Goal: Task Accomplishment & Management: Use online tool/utility

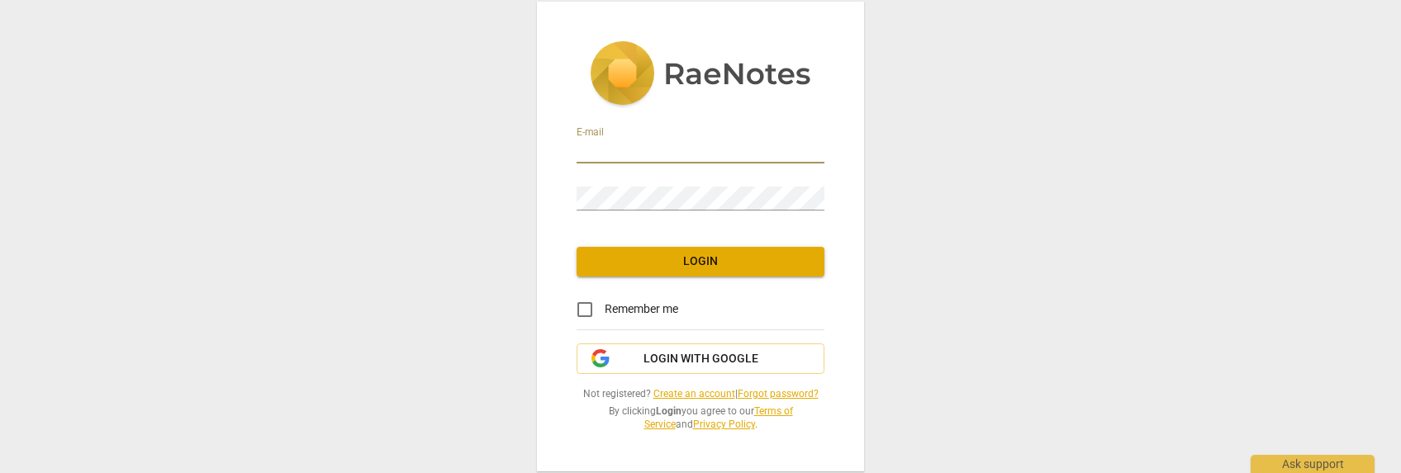
click at [593, 147] on input "email" at bounding box center [701, 152] width 248 height 24
type input "christine@partnered-up.com"
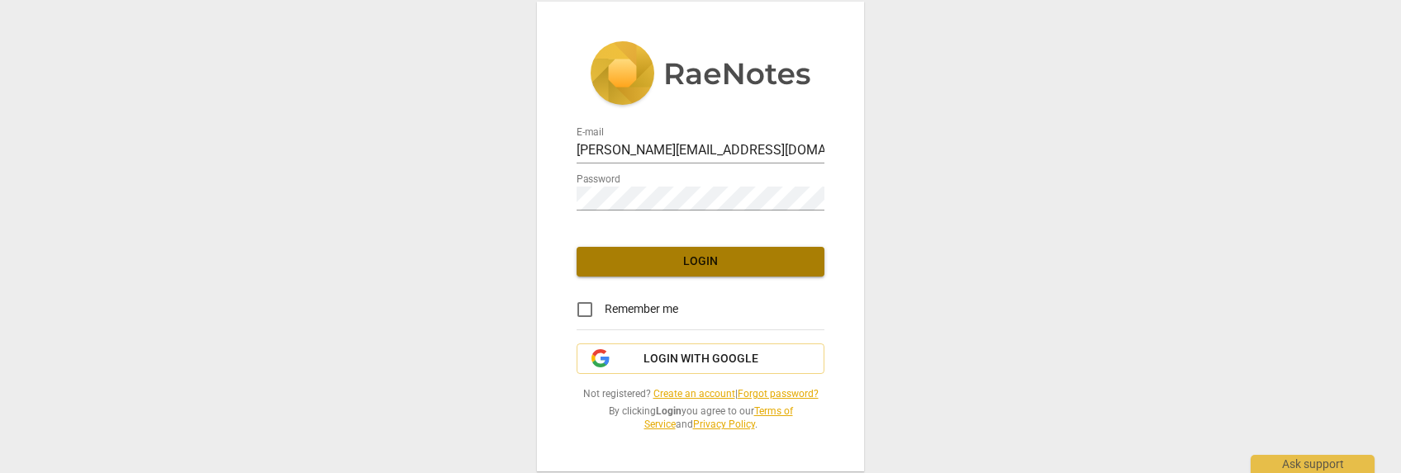
click at [677, 256] on span "Login" at bounding box center [700, 262] width 221 height 17
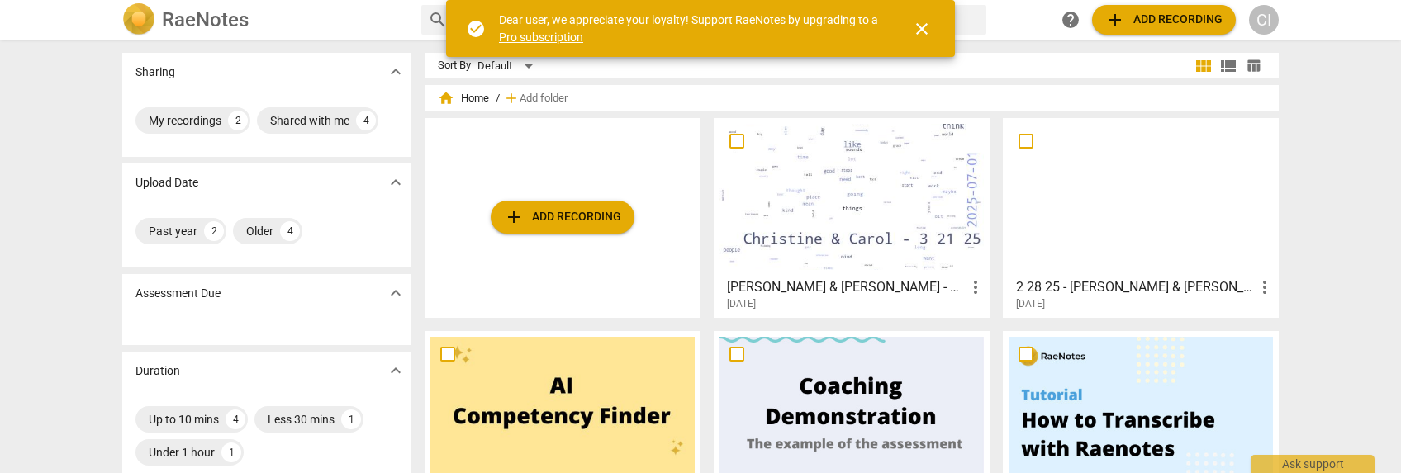
click at [629, 231] on div "add Add recording" at bounding box center [563, 218] width 276 height 200
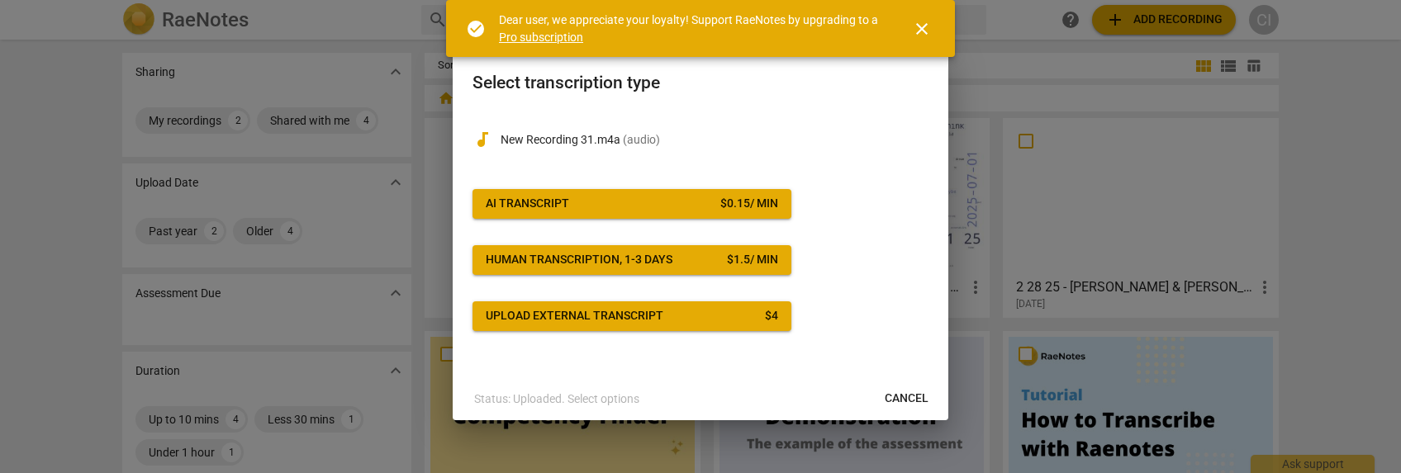
click at [596, 202] on span "AI Transcript $ 0.15 / min" at bounding box center [632, 204] width 292 height 17
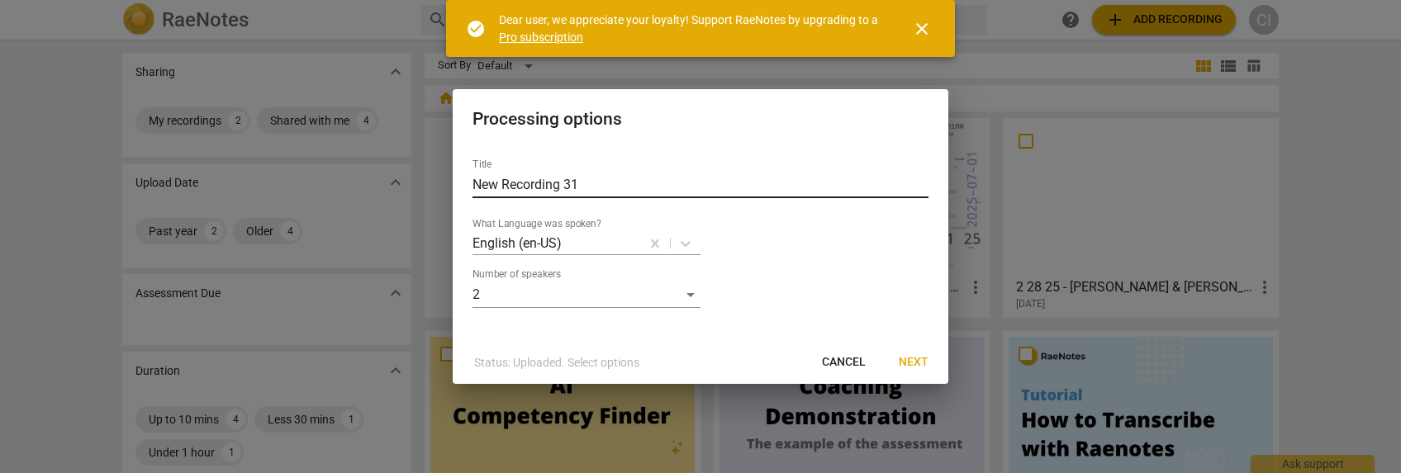
click at [586, 184] on input "New Recording 31" at bounding box center [700, 185] width 456 height 26
type input "[PERSON_NAME] & [PERSON_NAME]"
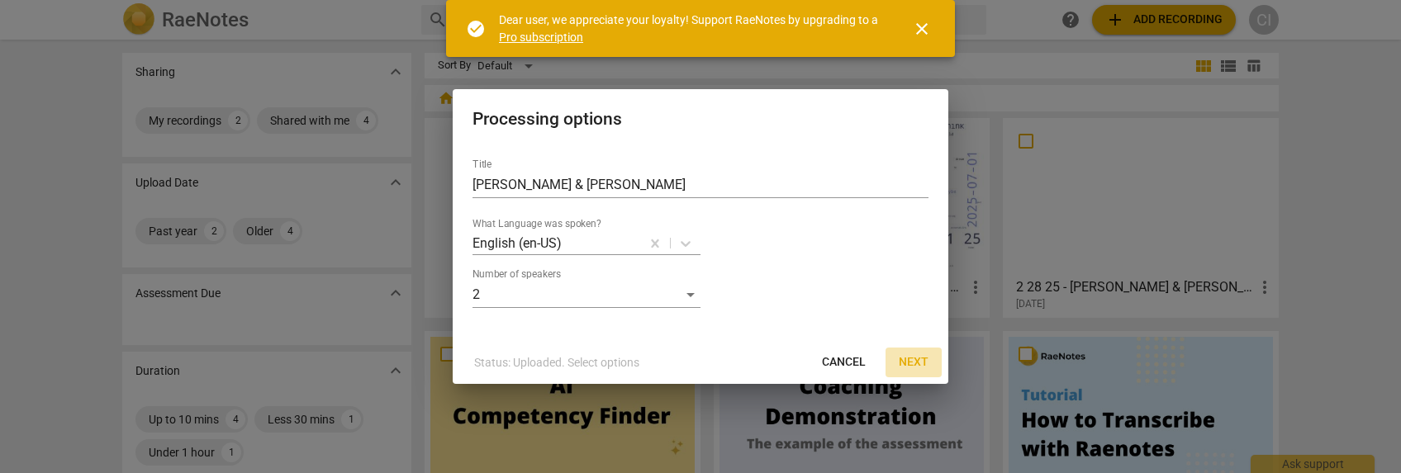
click at [922, 363] on span "Next" at bounding box center [914, 362] width 30 height 17
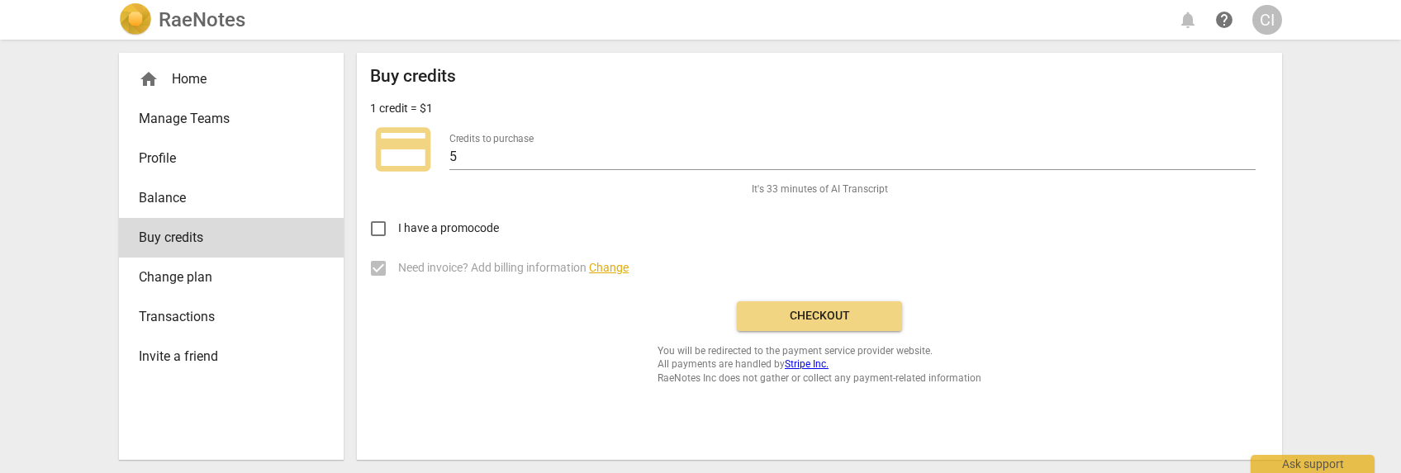
click at [857, 322] on span "Checkout" at bounding box center [819, 316] width 139 height 17
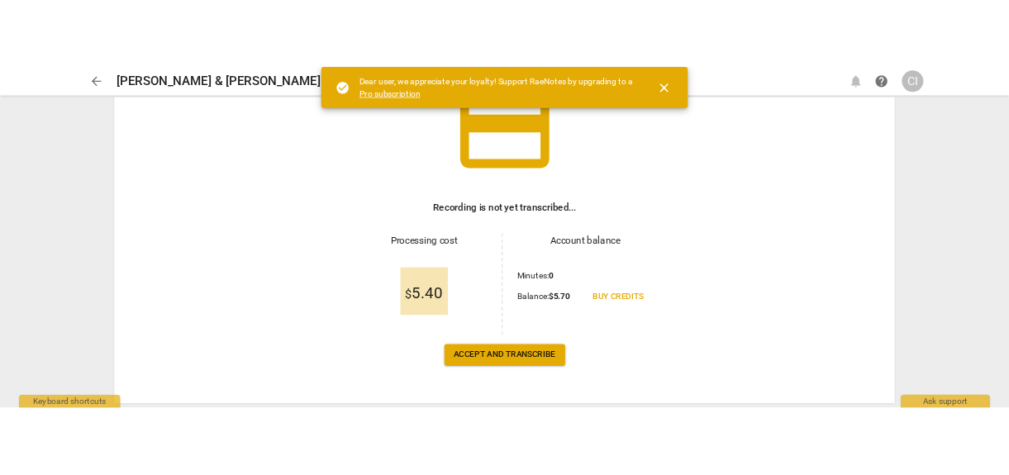
scroll to position [178, 0]
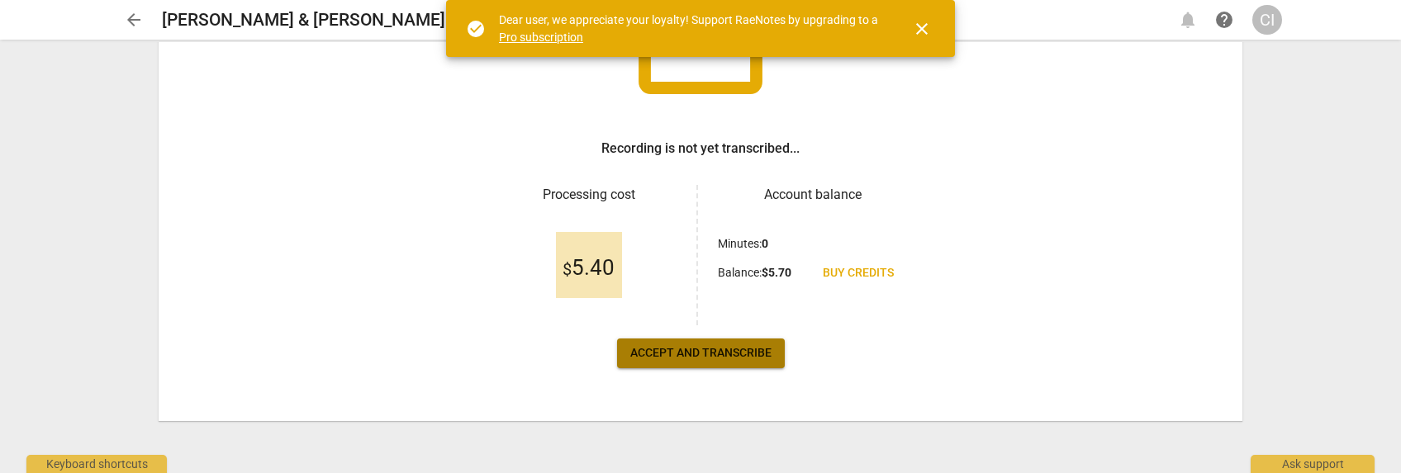
click at [722, 356] on span "Accept and transcribe" at bounding box center [700, 353] width 141 height 17
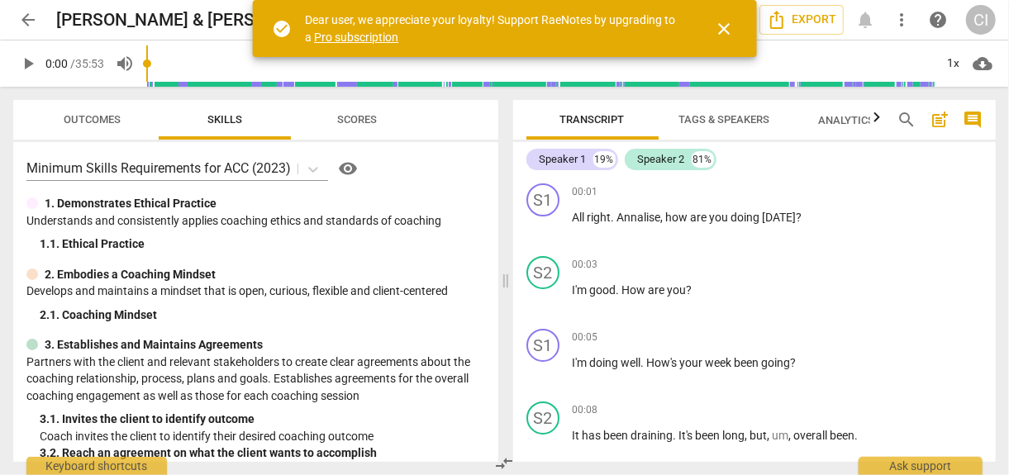
click at [22, 19] on span "arrow_back" at bounding box center [28, 20] width 20 height 20
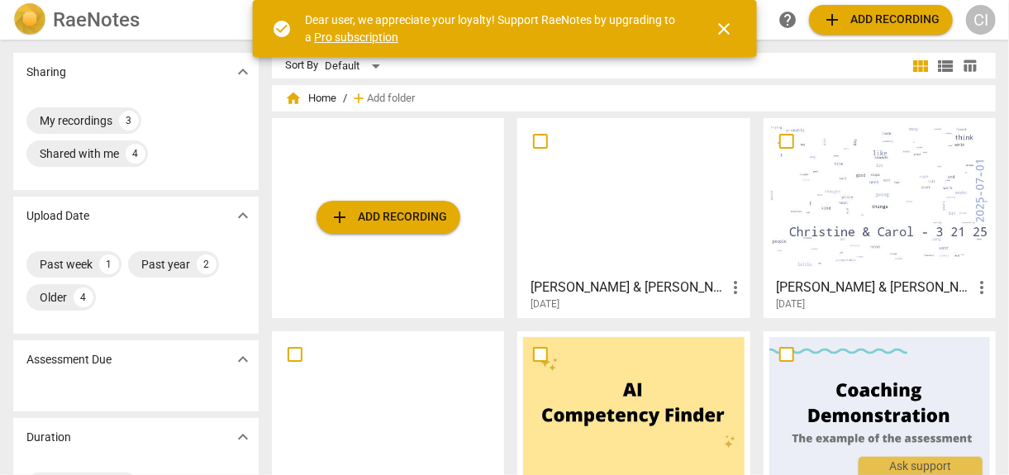
click at [378, 225] on span "add Add recording" at bounding box center [388, 217] width 117 height 20
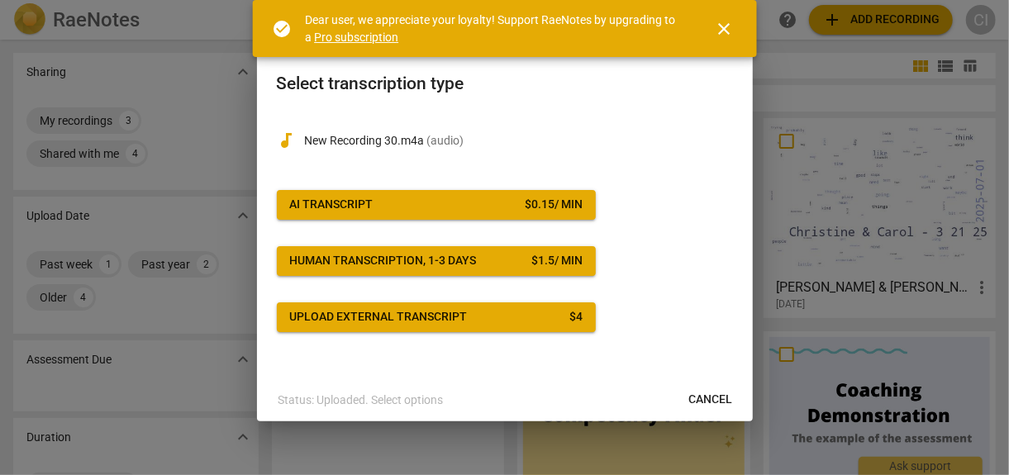
click at [447, 207] on span "AI Transcript $ 0.15 / min" at bounding box center [436, 205] width 292 height 17
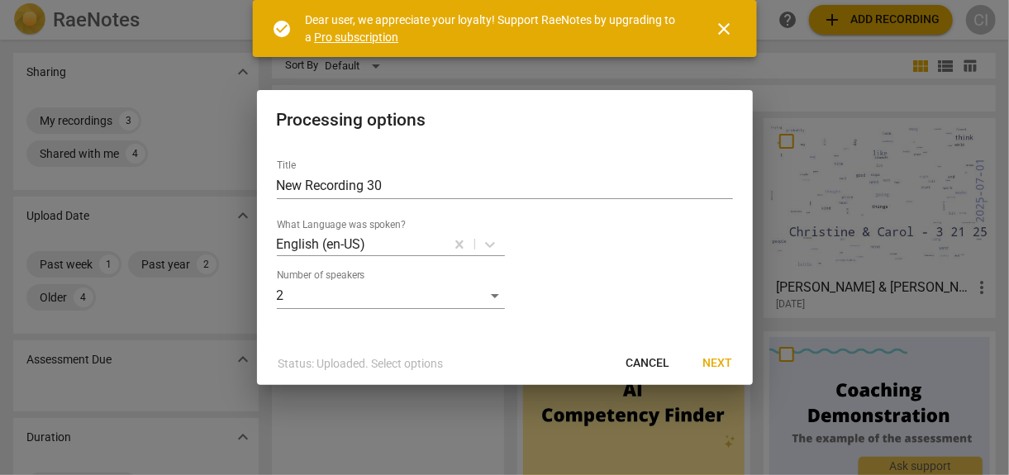
click at [728, 371] on span "Next" at bounding box center [718, 363] width 30 height 17
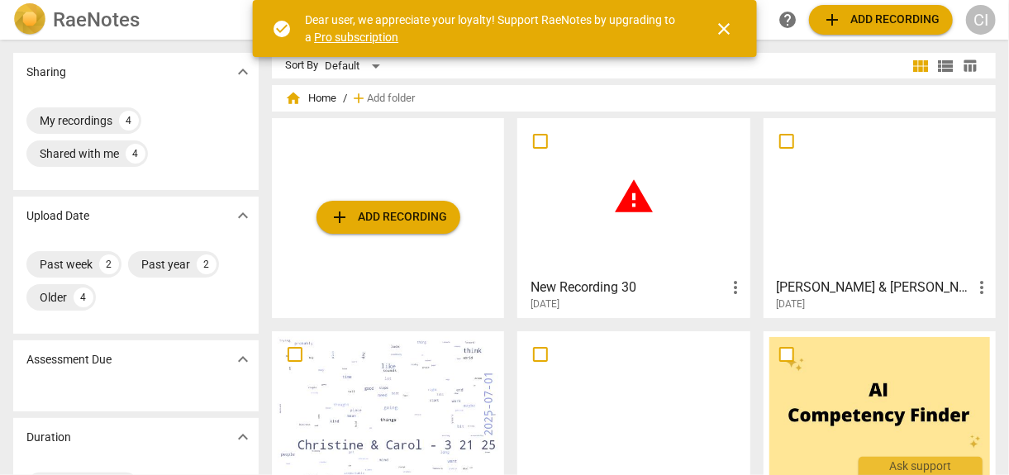
click at [719, 230] on div "warning" at bounding box center [633, 197] width 221 height 146
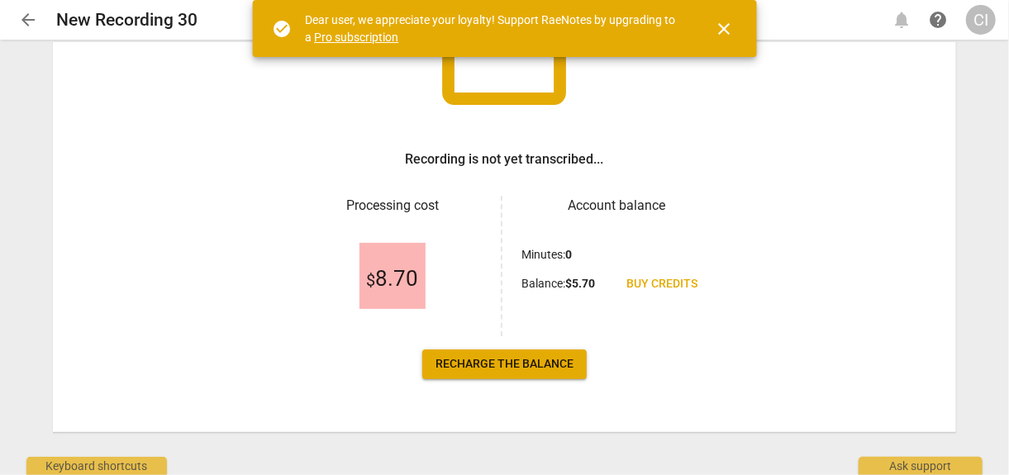
scroll to position [176, 0]
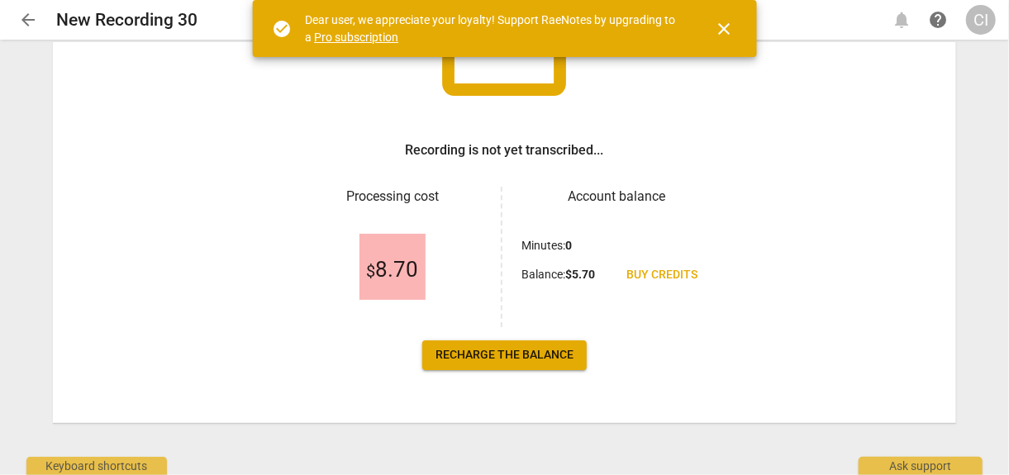
click at [571, 268] on b "$ 5.70" at bounding box center [581, 274] width 30 height 13
click at [572, 273] on b "$ 5.70" at bounding box center [581, 274] width 30 height 13
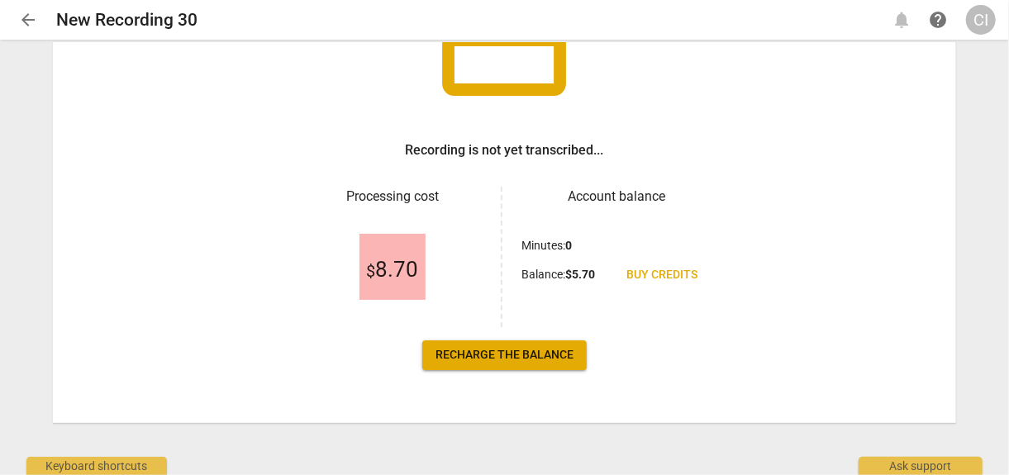
click at [483, 362] on span "Recharge the balance" at bounding box center [504, 355] width 138 height 17
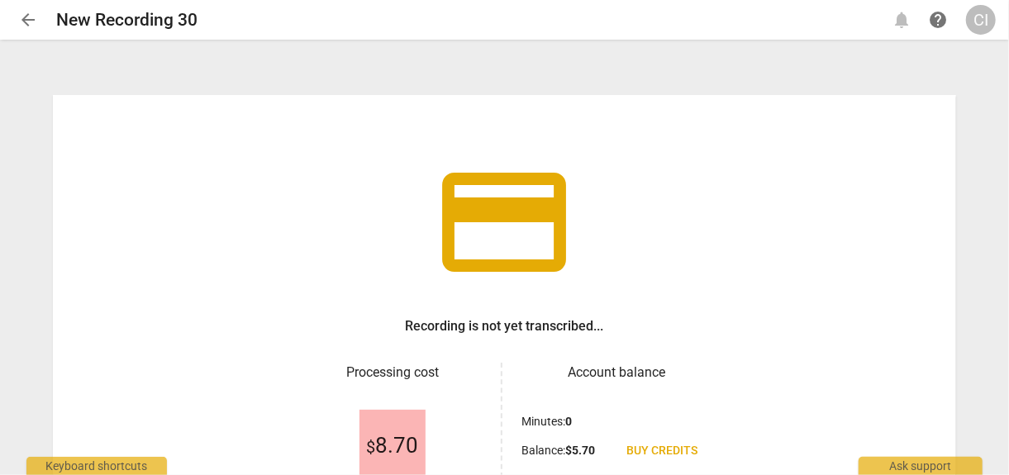
scroll to position [176, 0]
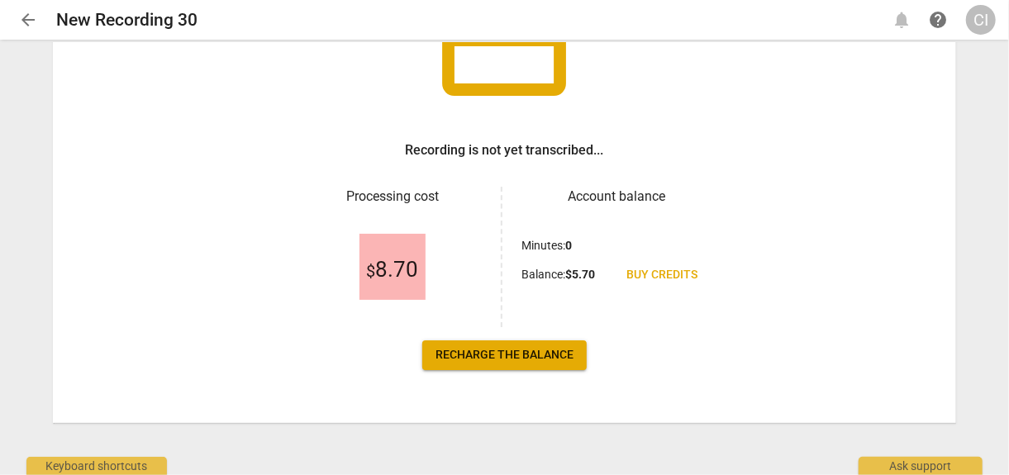
click at [655, 273] on span "Buy credits" at bounding box center [662, 275] width 71 height 17
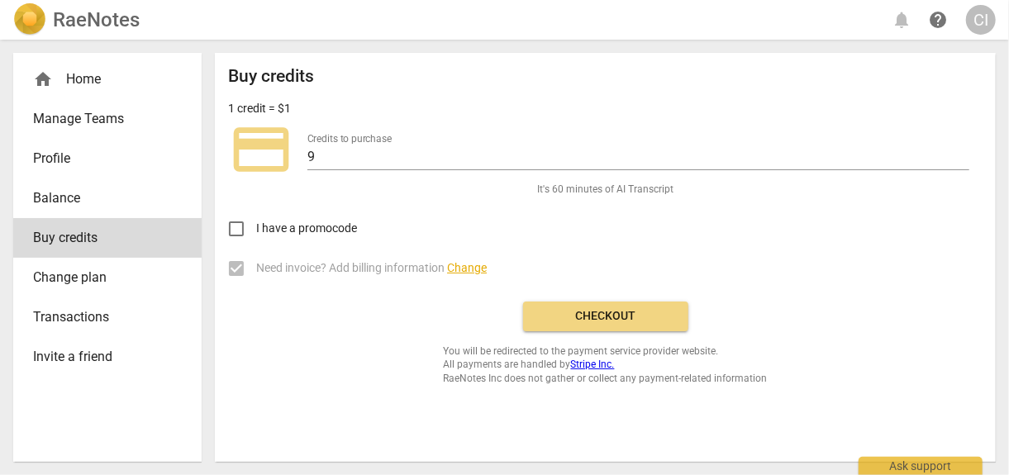
click at [233, 228] on input "I have a promocode" at bounding box center [236, 229] width 40 height 40
checkbox input "true"
click at [232, 270] on label "Need invoice? Add billing information Change" at bounding box center [592, 269] width 753 height 40
click at [588, 197] on div "I have a promocode discount Promo code" at bounding box center [605, 223] width 754 height 52
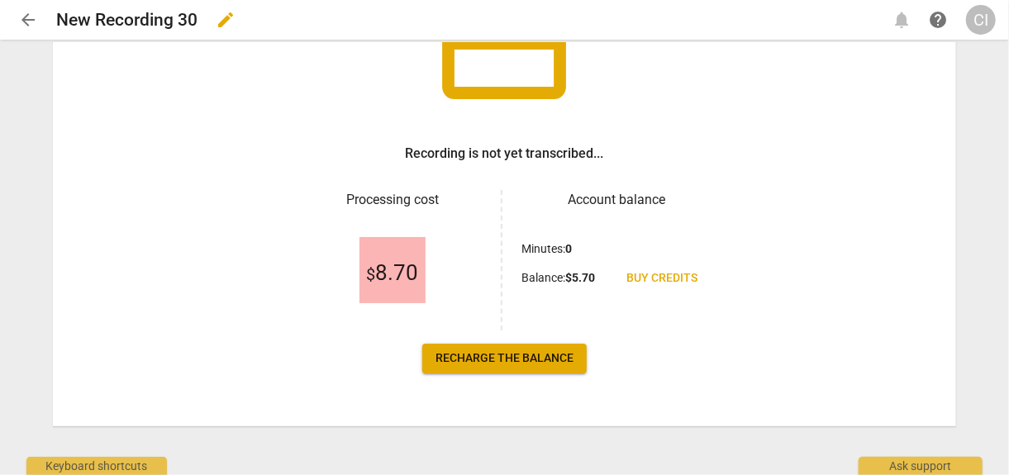
scroll to position [176, 0]
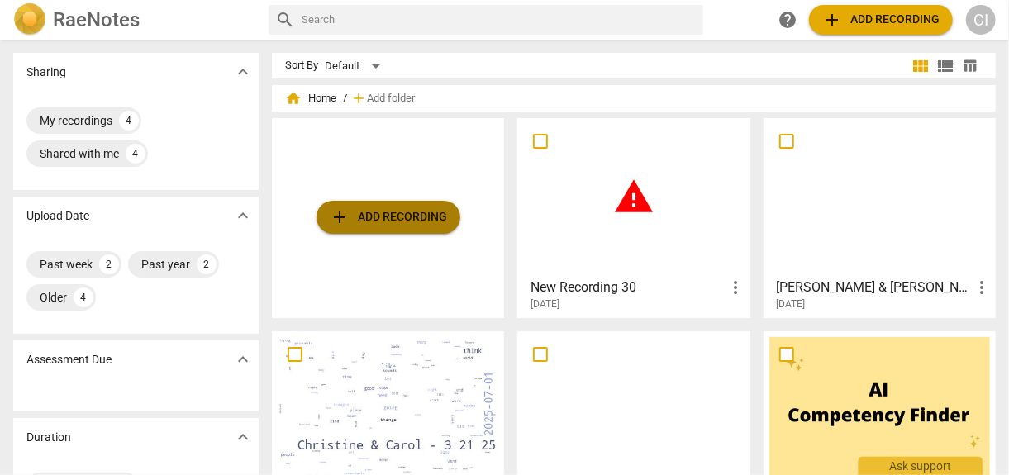
click at [378, 225] on span "add Add recording" at bounding box center [388, 217] width 117 height 20
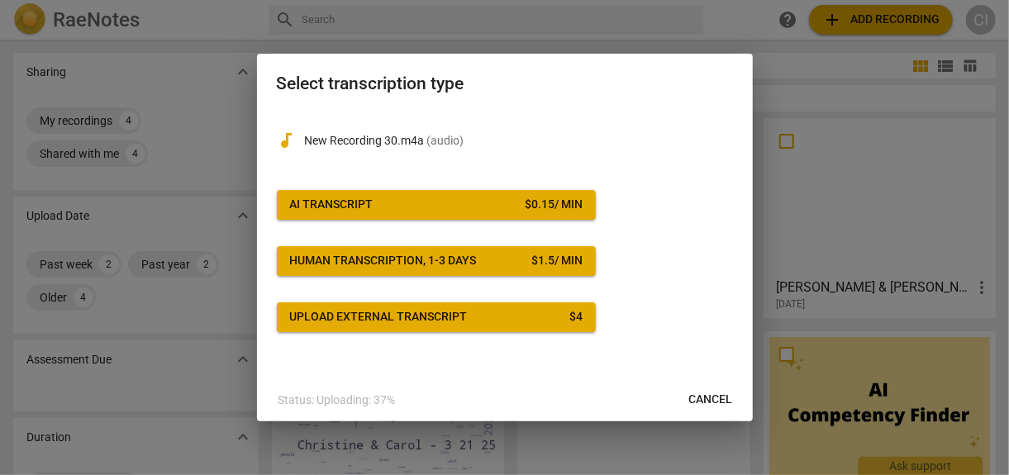
click at [431, 316] on div "Upload external transcript" at bounding box center [379, 317] width 178 height 17
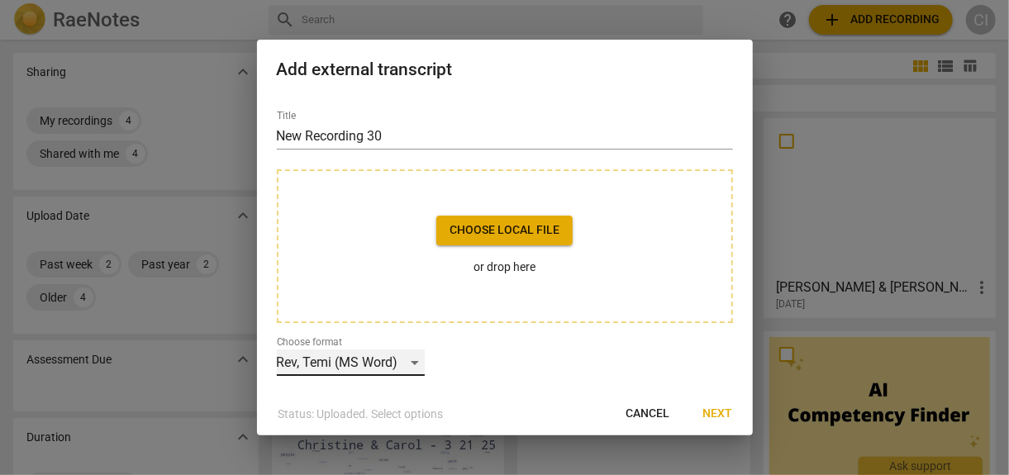
click at [417, 358] on div "Rev, Temi (MS Word)" at bounding box center [351, 362] width 148 height 26
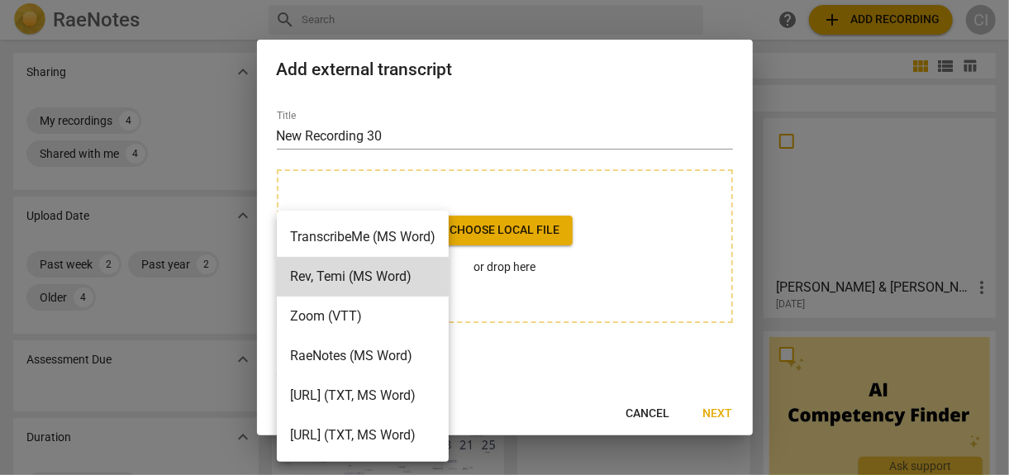
click at [648, 412] on div at bounding box center [504, 237] width 1009 height 475
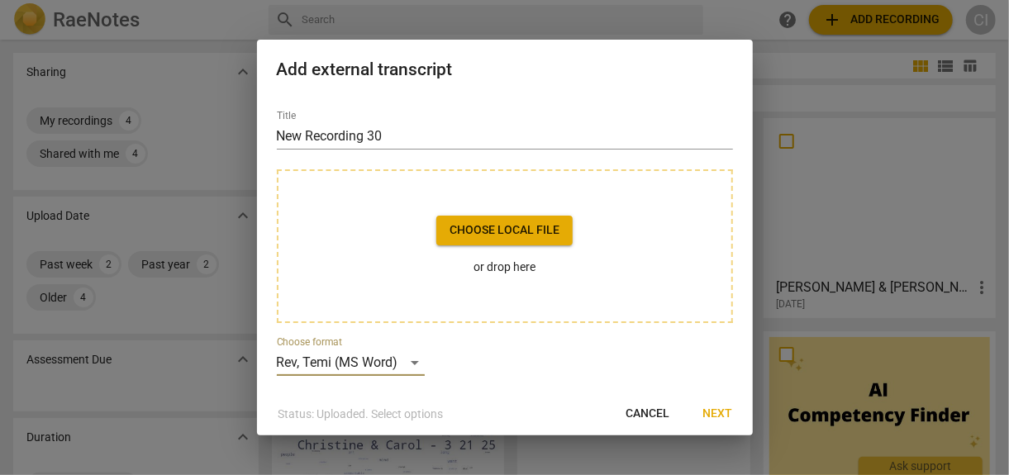
click at [648, 412] on span "Cancel" at bounding box center [648, 414] width 44 height 17
click at [639, 406] on span "Cancel" at bounding box center [648, 414] width 44 height 17
click at [193, 182] on div at bounding box center [504, 237] width 1009 height 475
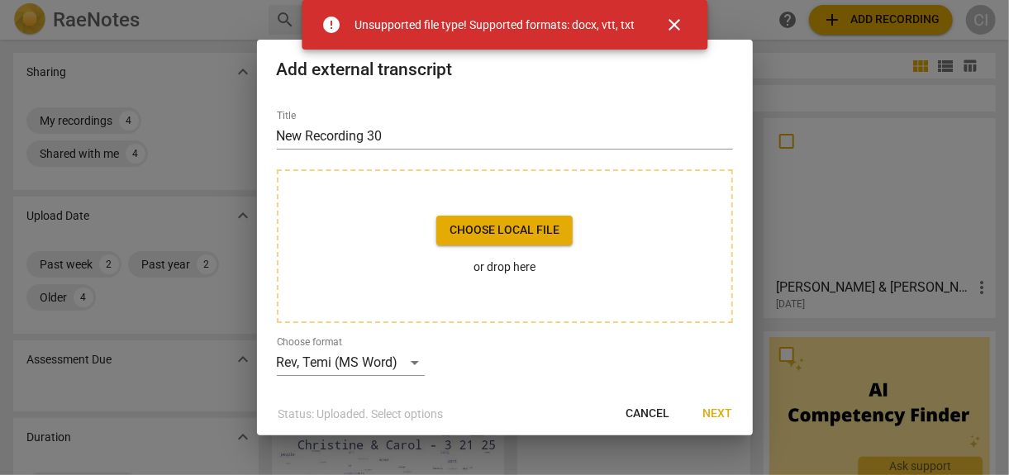
click at [639, 412] on span "Cancel" at bounding box center [648, 414] width 44 height 17
click at [652, 423] on button "Cancel" at bounding box center [648, 414] width 70 height 30
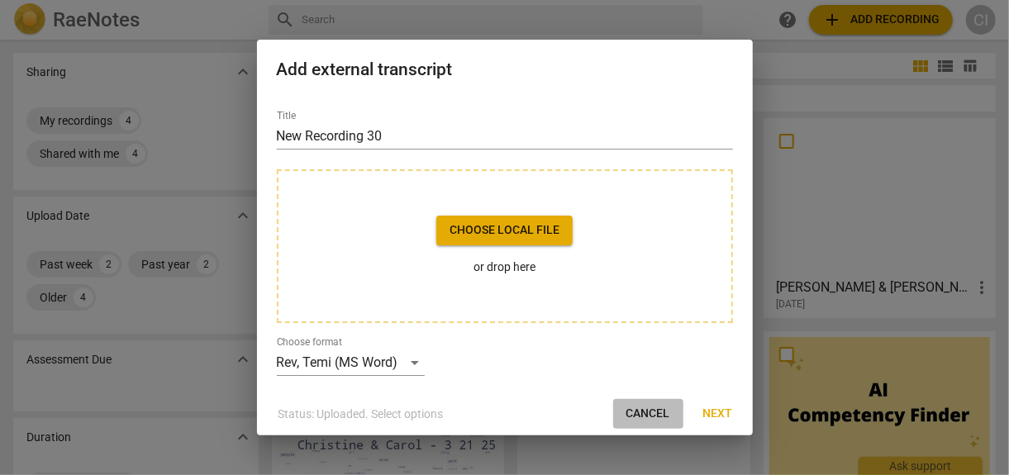
click at [651, 413] on span "Cancel" at bounding box center [648, 414] width 44 height 17
